Goal: Navigation & Orientation: Find specific page/section

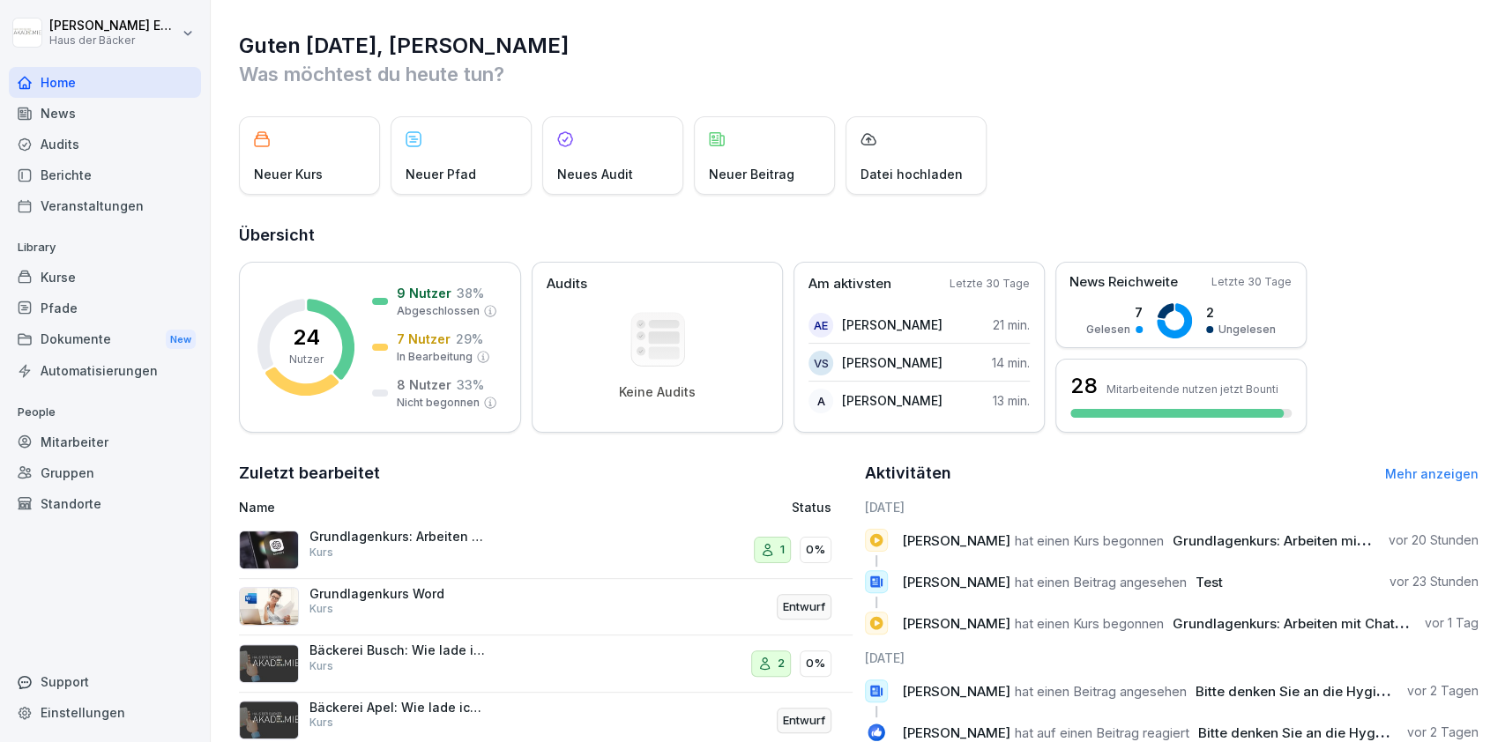
click at [115, 267] on div "Kurse" at bounding box center [105, 277] width 192 height 31
